Goal: Contribute content

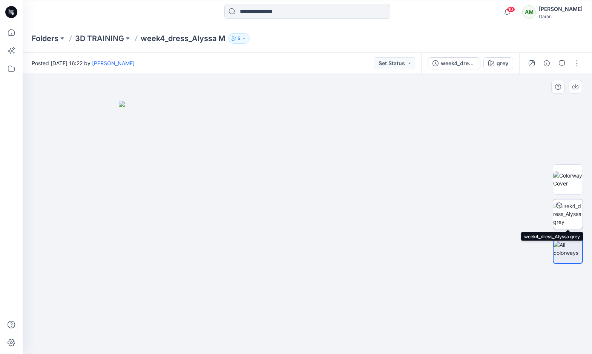
click at [577, 212] on img at bounding box center [568, 214] width 29 height 24
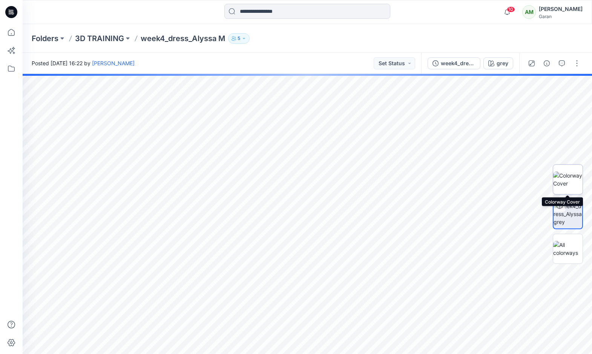
click at [570, 180] on img at bounding box center [568, 180] width 29 height 16
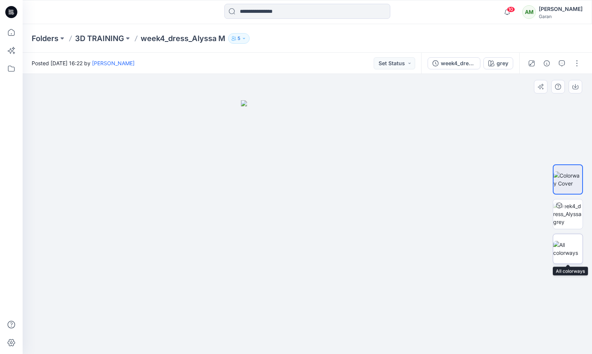
click at [568, 241] on img at bounding box center [568, 249] width 29 height 16
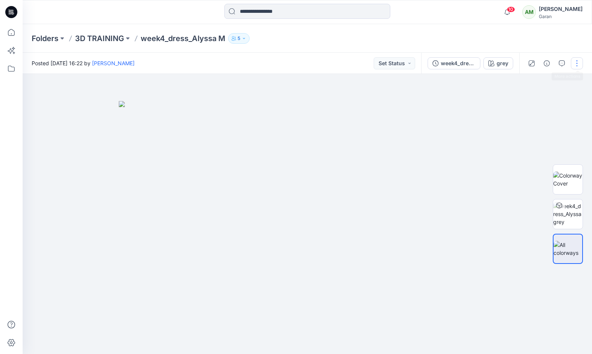
click at [578, 63] on button "button" at bounding box center [577, 63] width 12 height 12
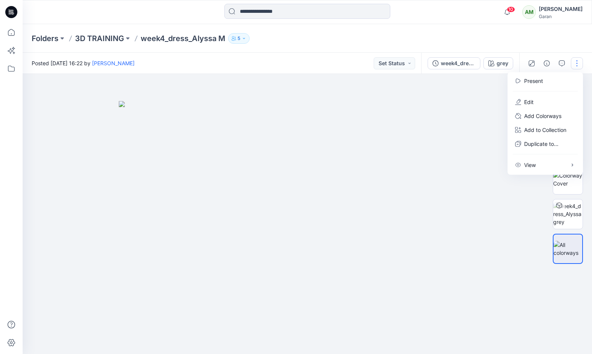
click at [445, 168] on img at bounding box center [307, 228] width 377 height 254
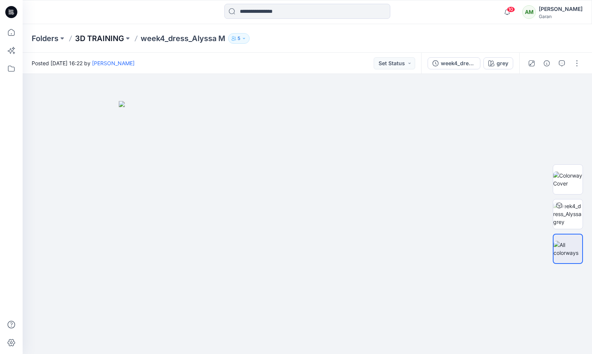
click at [109, 40] on p "3D TRAINING" at bounding box center [99, 38] width 49 height 11
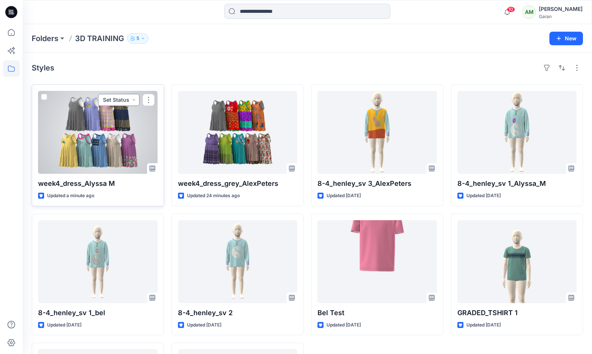
click at [134, 100] on button "Set Status" at bounding box center [119, 100] width 42 height 12
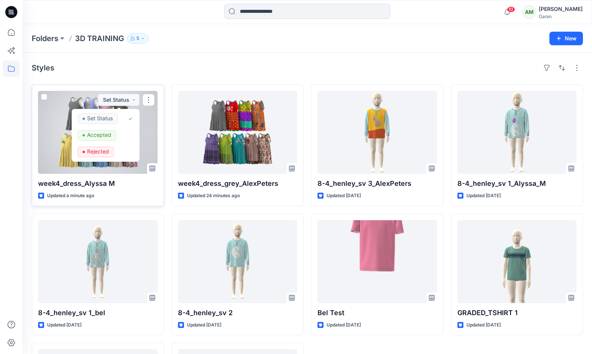
click at [151, 119] on div at bounding box center [98, 132] width 120 height 83
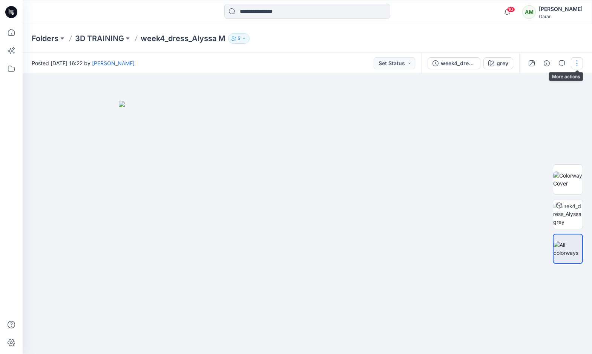
click at [578, 65] on button "button" at bounding box center [577, 63] width 12 height 12
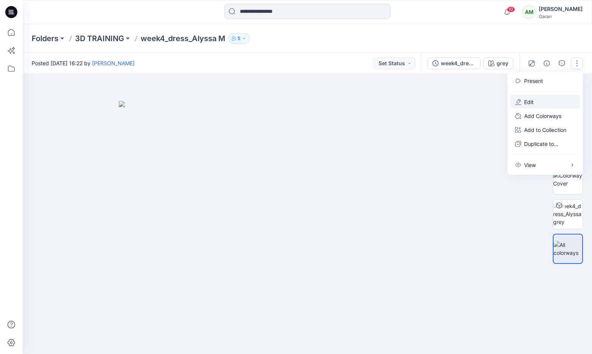
click at [527, 104] on p "Edit" at bounding box center [528, 102] width 9 height 8
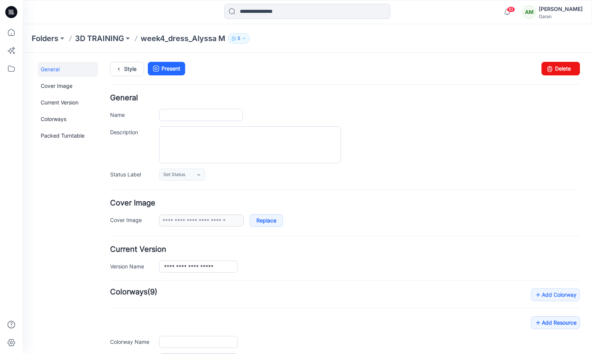
type input "**********"
type input "****"
type input "**********"
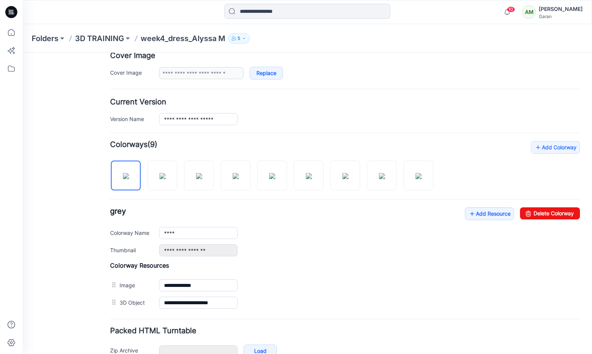
scroll to position [192, 0]
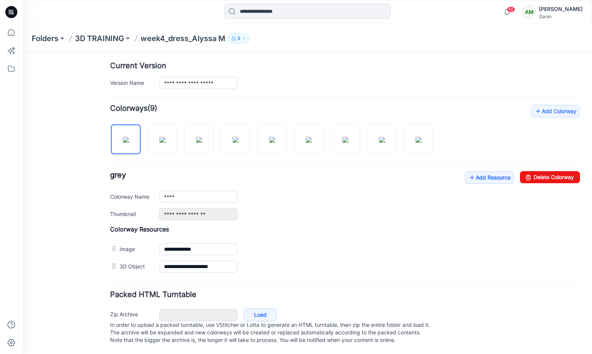
click at [187, 39] on p "week4_dress_Alyssa M" at bounding box center [183, 38] width 85 height 11
click at [93, 34] on p "3D TRAINING" at bounding box center [99, 38] width 49 height 11
